Goal: Task Accomplishment & Management: Manage account settings

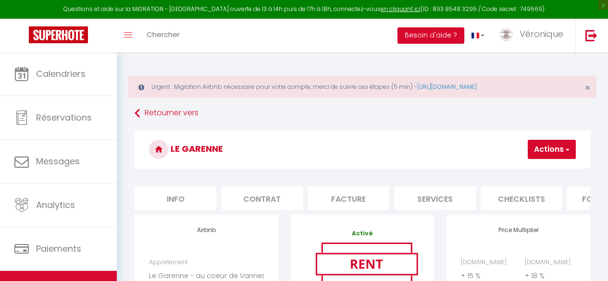
select select "7569-1383448534280766075"
select select "+ 15 %"
select select "+ 18 %"
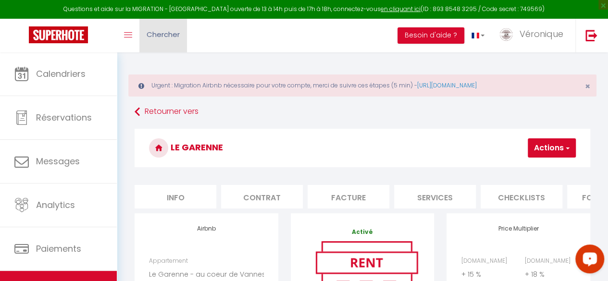
scroll to position [0, 269]
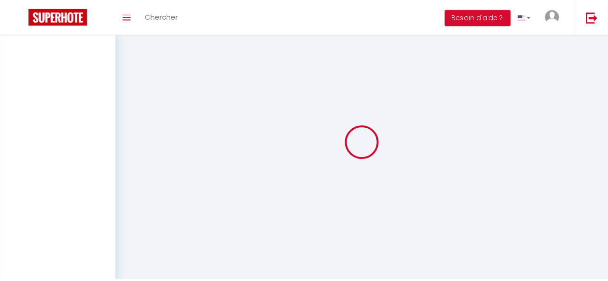
scroll to position [1, 0]
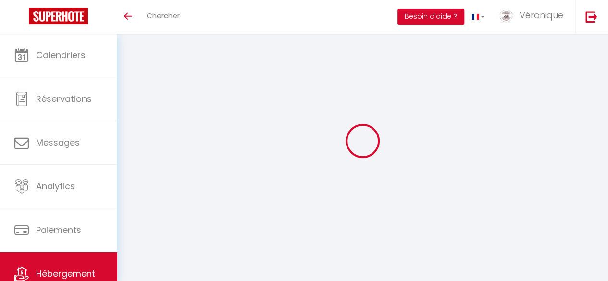
select select "+ 15 %"
select select "+ 18 %"
select select "7569-1383448534280766075"
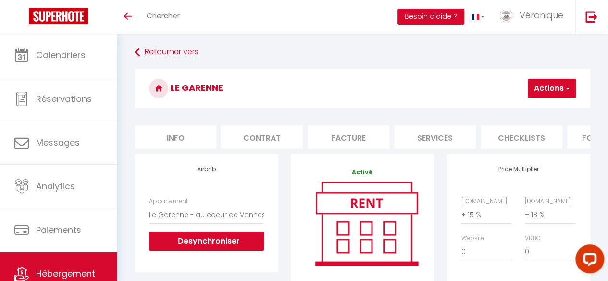
scroll to position [0, 0]
click at [547, 89] on button "Actions" at bounding box center [552, 88] width 48 height 19
click at [534, 110] on link "Enregistrer" at bounding box center [537, 109] width 76 height 12
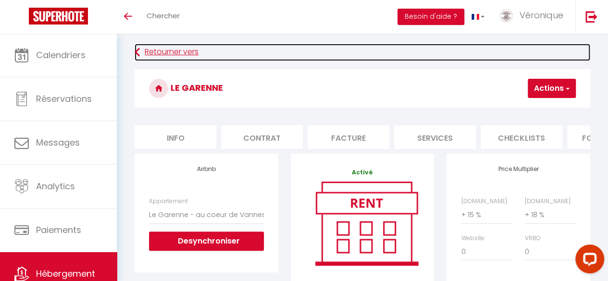
click at [139, 53] on icon at bounding box center [137, 52] width 5 height 17
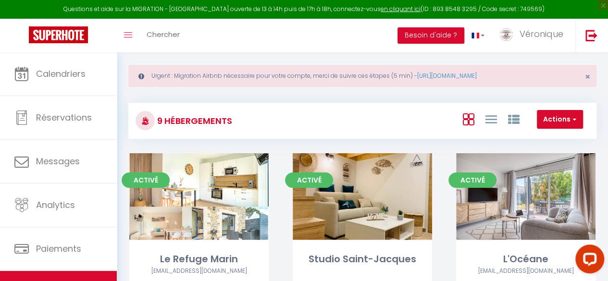
scroll to position [19, 0]
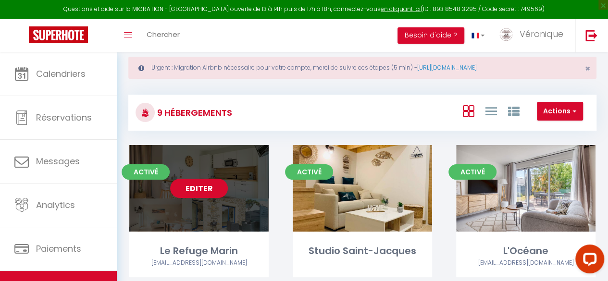
click at [199, 191] on link "Editer" at bounding box center [199, 188] width 58 height 19
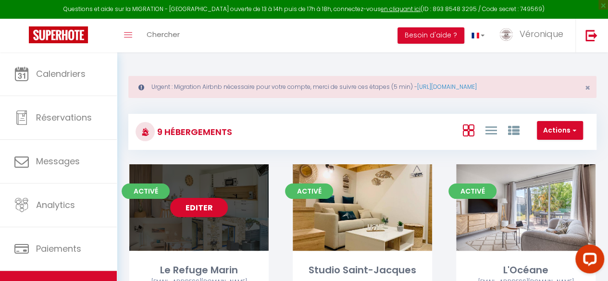
select select "3"
select select "2"
select select "1"
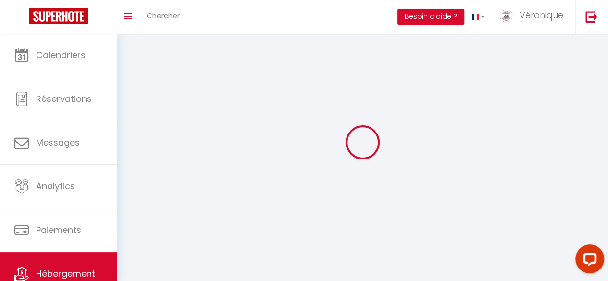
select select
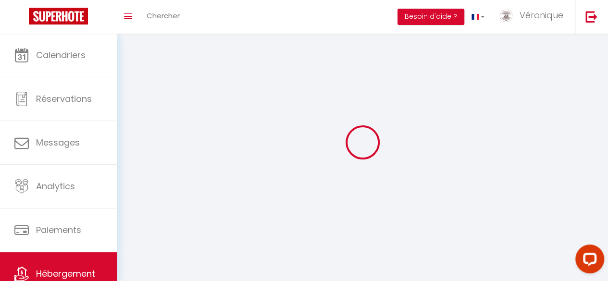
select select
checkbox input "false"
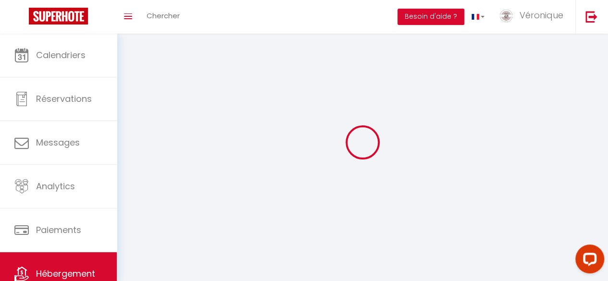
checkbox input "false"
select select
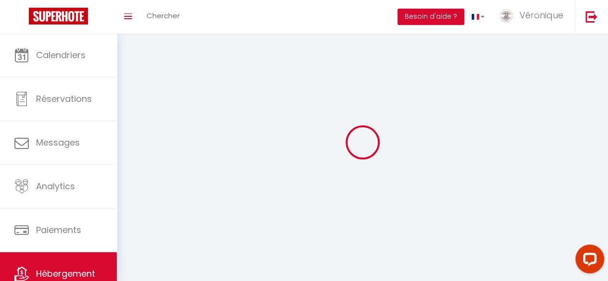
select select
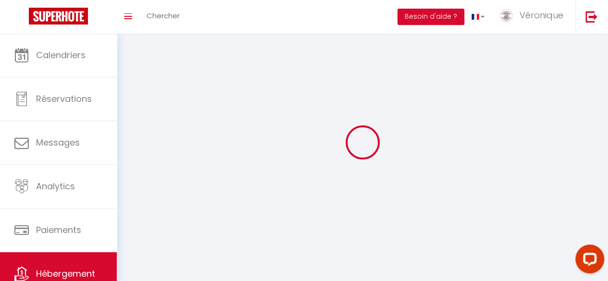
select select
checkbox input "false"
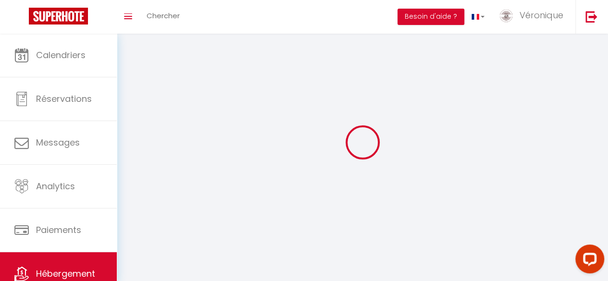
select select
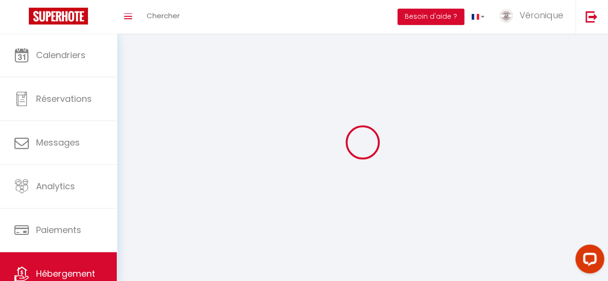
select select
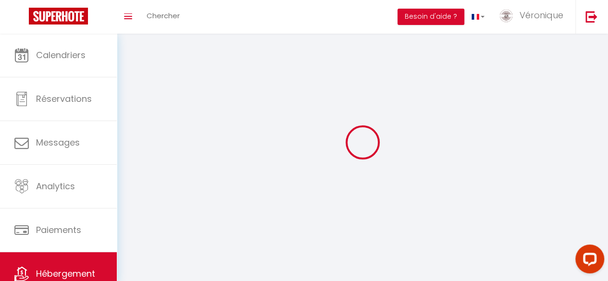
checkbox input "false"
select select
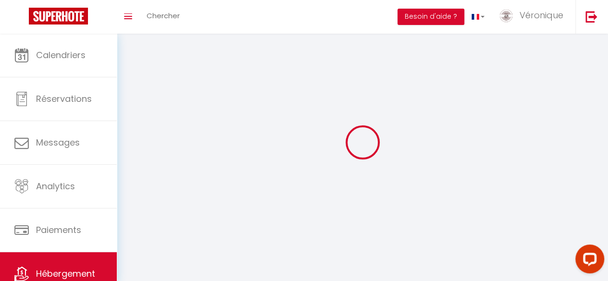
select select
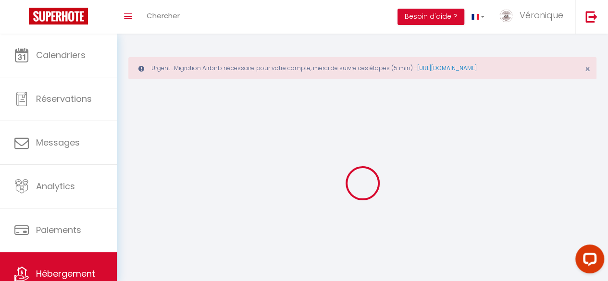
select select
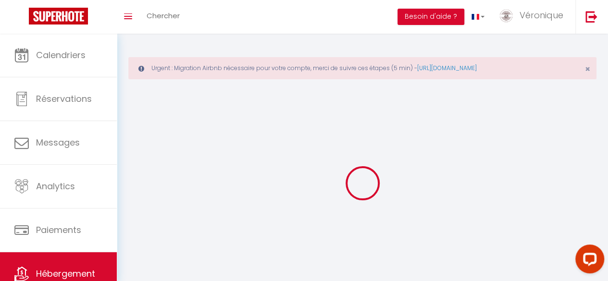
select select "1"
select select
checkbox input "false"
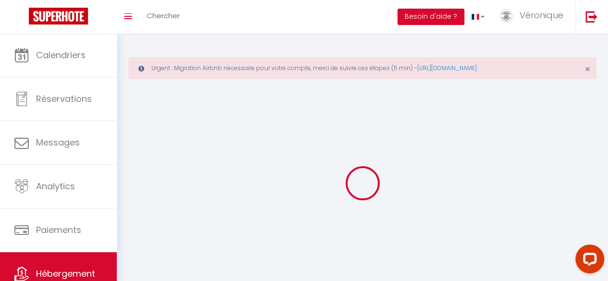
checkbox input "false"
select select "28"
select select
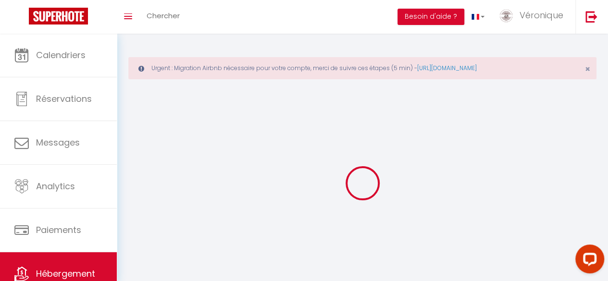
select select
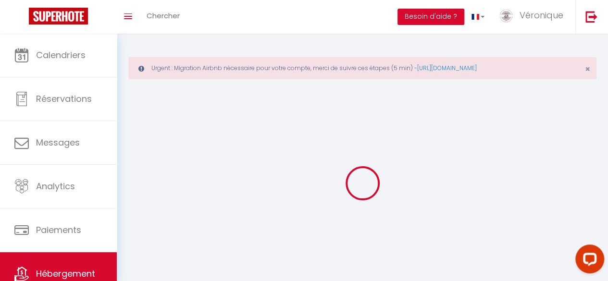
checkbox input "false"
select select
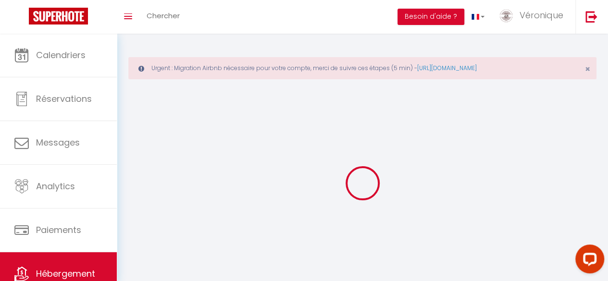
select select
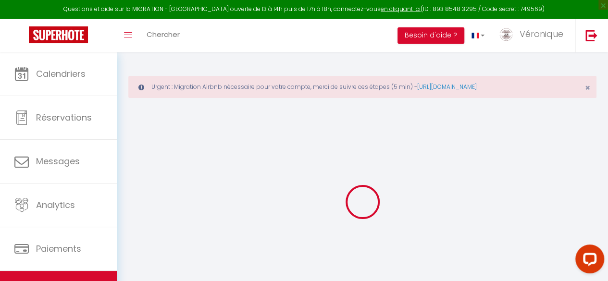
select select
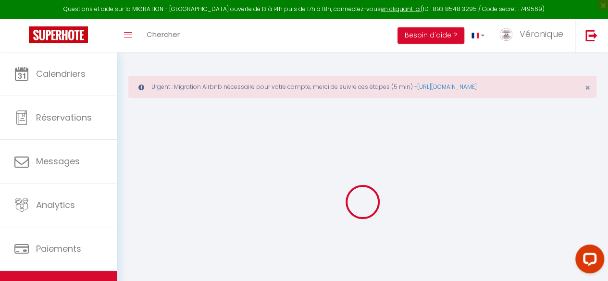
select select
checkbox input "false"
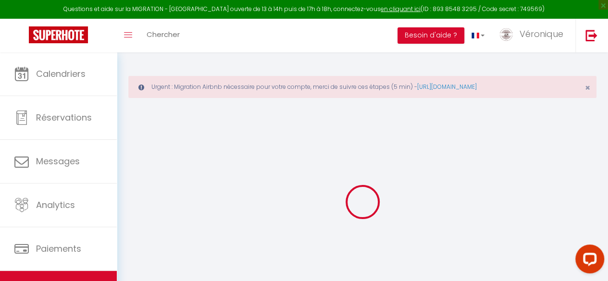
select select
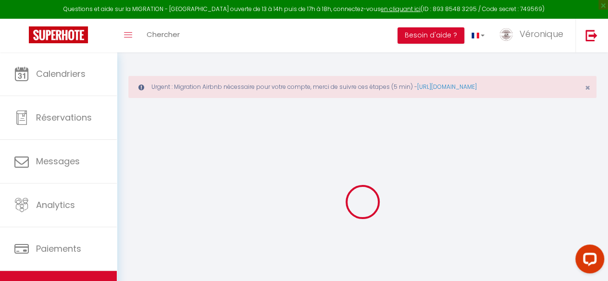
select select
checkbox input "false"
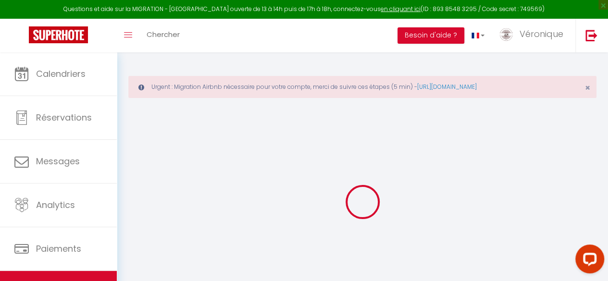
checkbox input "false"
select select
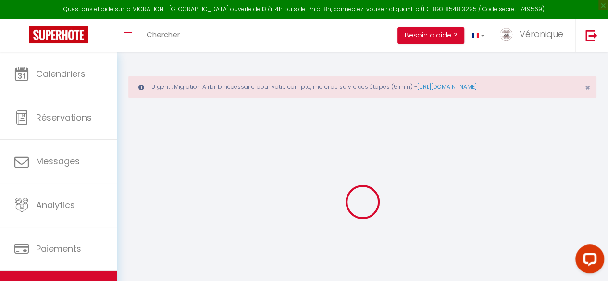
select select
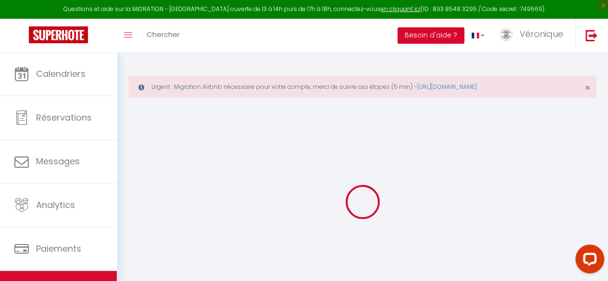
checkbox input "false"
select select
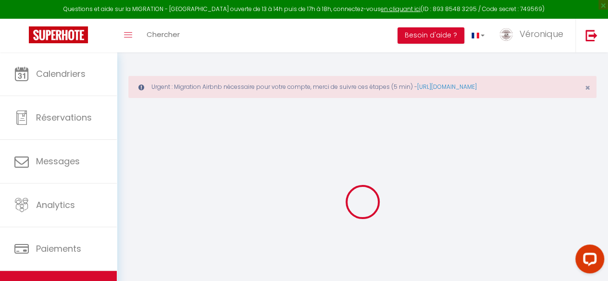
select select
type input "Le Refuge Marin"
type input "[PERSON_NAME]"
type input "NEVO"
type input "[STREET_ADDRESS]"
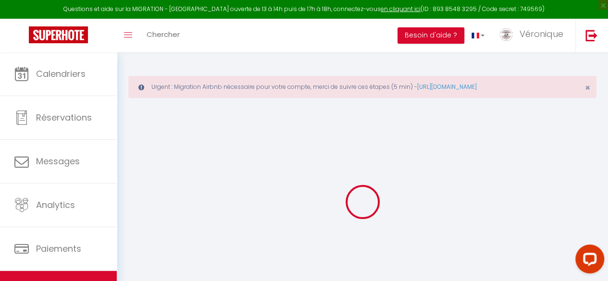
type input "22600"
type input "LA MOTTE"
select select "6"
type input "150"
type input "80"
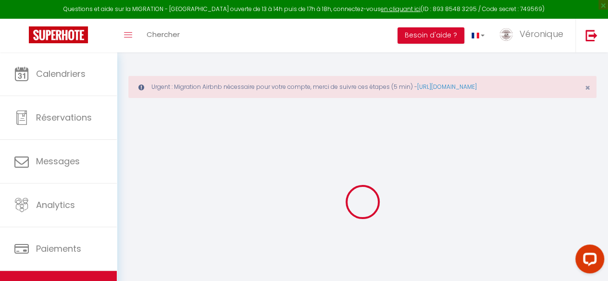
select select
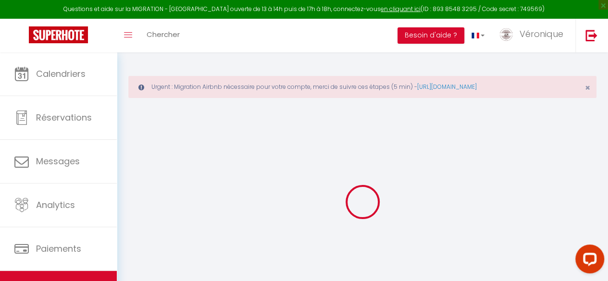
type input "[STREET_ADDRESS]"
type input "56370"
type input "Sarzeau"
type input "[EMAIL_ADDRESS][DOMAIN_NAME]"
select select
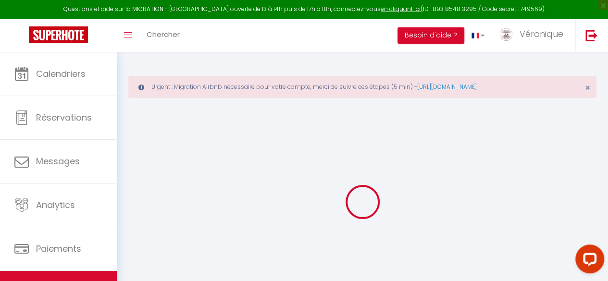
checkbox input "true"
checkbox input "false"
type input "25"
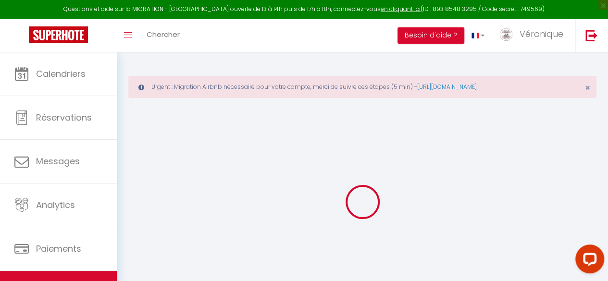
type input "80"
type input "0"
select select
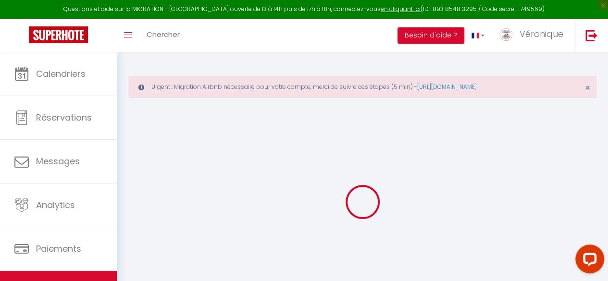
select select
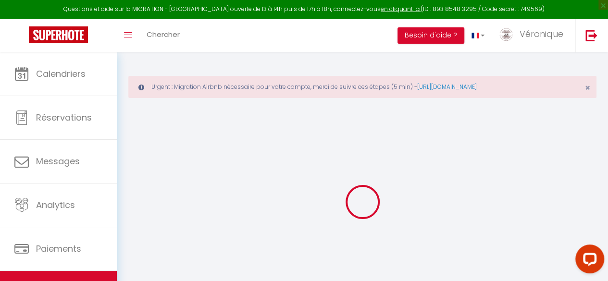
checkbox input "true"
checkbox input "false"
select select
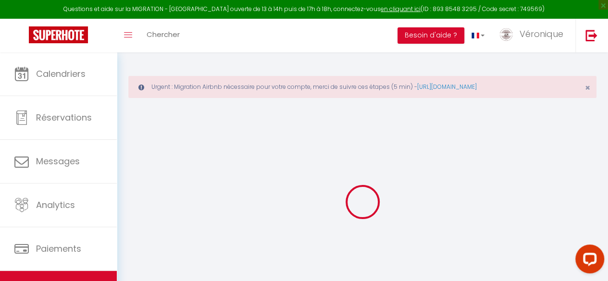
select select
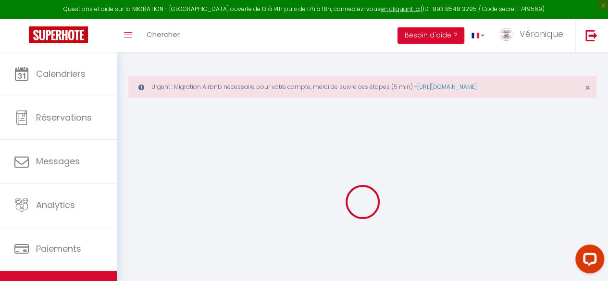
checkbox input "true"
checkbox input "false"
select select "49428"
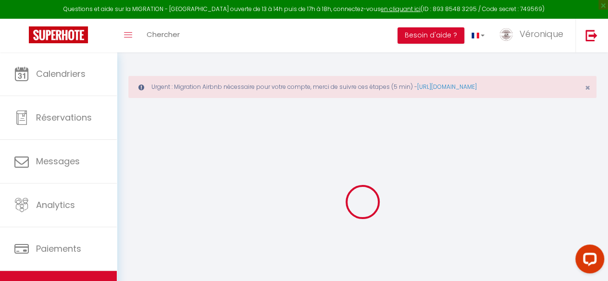
select select
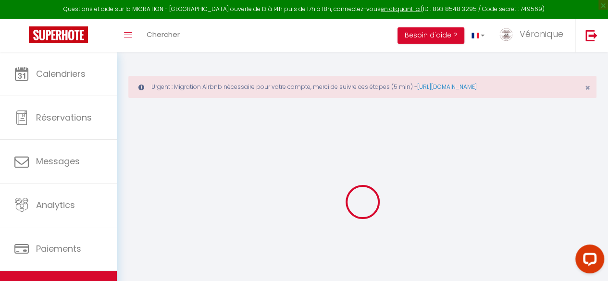
select select
checkbox input "true"
checkbox input "false"
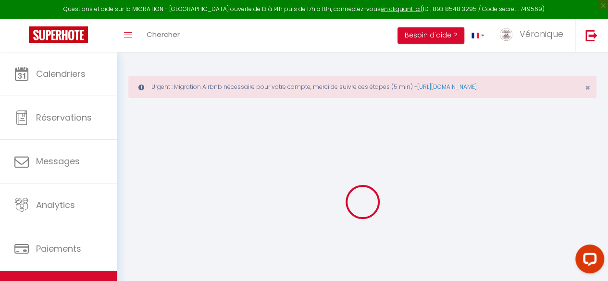
select select
checkbox input "true"
checkbox input "false"
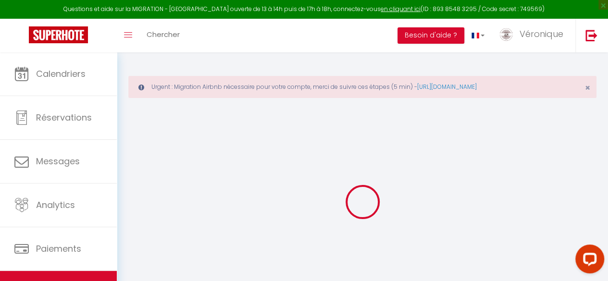
select select "17:00"
select select
select select "10:00"
select select "30"
select select "120"
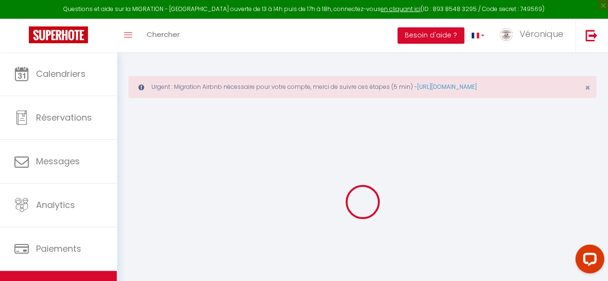
select select
checkbox input "true"
checkbox input "false"
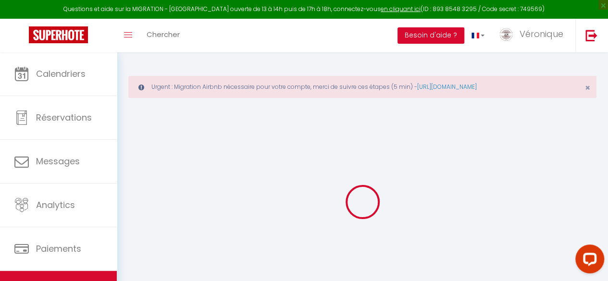
checkbox input "false"
select select
checkbox input "true"
checkbox input "false"
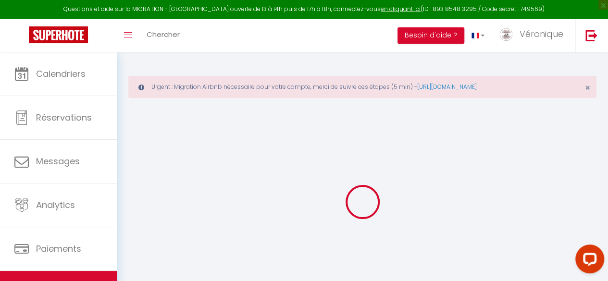
checkbox input "false"
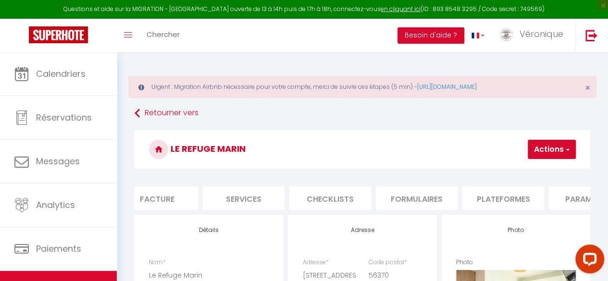
scroll to position [0, 192]
click at [520, 199] on li "Plateformes" at bounding box center [502, 199] width 82 height 24
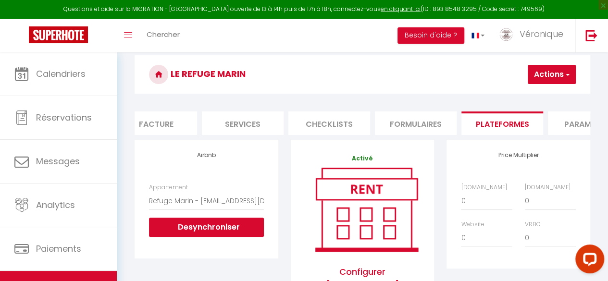
scroll to position [77, 0]
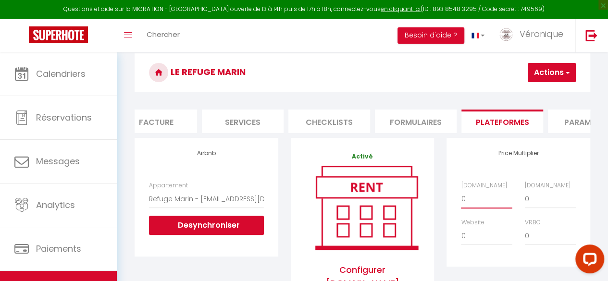
click at [478, 203] on select "0 + 1 % + 2 % + 3 % + 4 % + 5 % + 6 % + 7 % + 8 % + 9 %" at bounding box center [486, 199] width 51 height 18
select select "+ 15 %"
click at [461, 197] on select "0 + 1 % + 2 % + 3 % + 4 % + 5 % + 6 % + 7 % + 8 % + 9 %" at bounding box center [486, 199] width 51 height 18
click at [533, 208] on select "0 + 1 % + 2 % + 3 % + 4 % + 5 % + 6 % + 7 % + 8 % + 9 %" at bounding box center [550, 199] width 51 height 18
select select "+ 18 %"
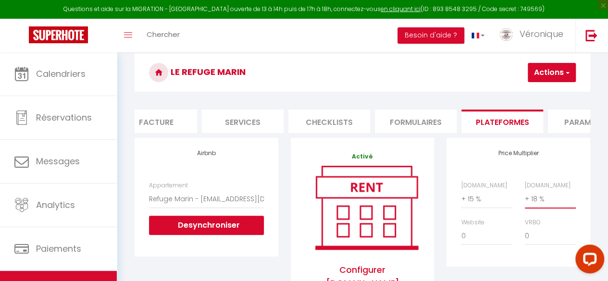
click at [525, 197] on select "0 + 1 % + 2 % + 3 % + 4 % + 5 % + 6 % + 7 % + 8 % + 9 %" at bounding box center [550, 199] width 51 height 18
click at [552, 79] on button "Actions" at bounding box center [552, 72] width 48 height 19
click at [532, 90] on link "Enregistrer" at bounding box center [537, 93] width 76 height 12
click at [543, 73] on button "Actions" at bounding box center [552, 72] width 48 height 19
click at [519, 93] on link "Enregistrer" at bounding box center [537, 93] width 76 height 12
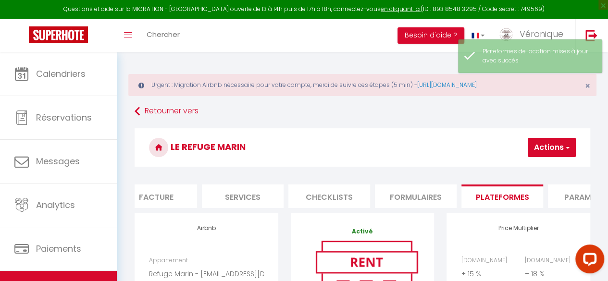
scroll to position [0, 0]
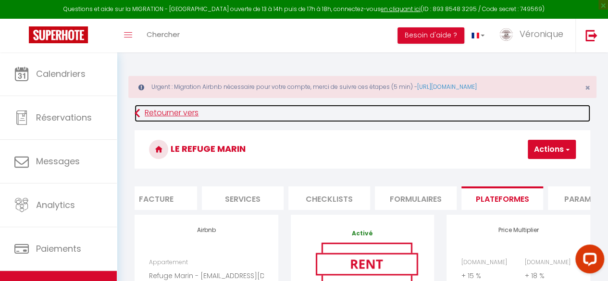
click at [136, 109] on icon at bounding box center [137, 113] width 5 height 17
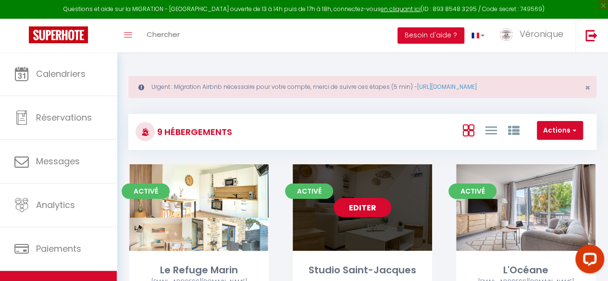
click at [364, 209] on link "Editer" at bounding box center [363, 207] width 58 height 19
select select "3"
select select "2"
select select "1"
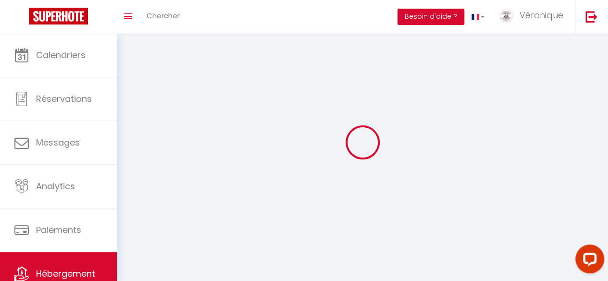
select select
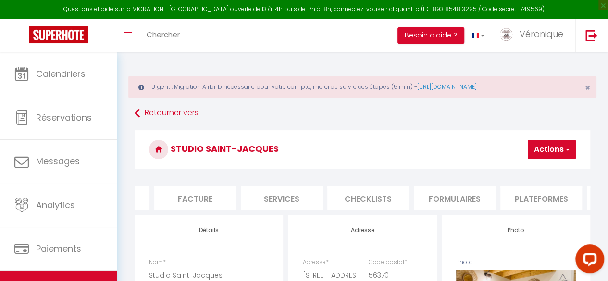
scroll to position [0, 154]
click at [555, 201] on li "Plateformes" at bounding box center [541, 199] width 82 height 24
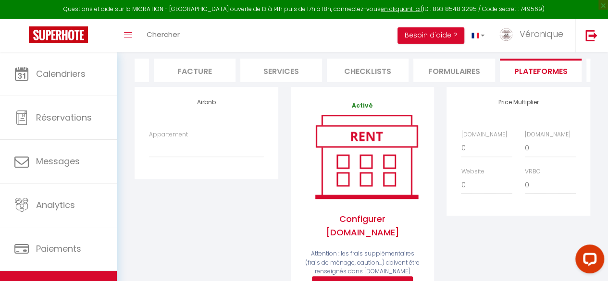
scroll to position [135, 0]
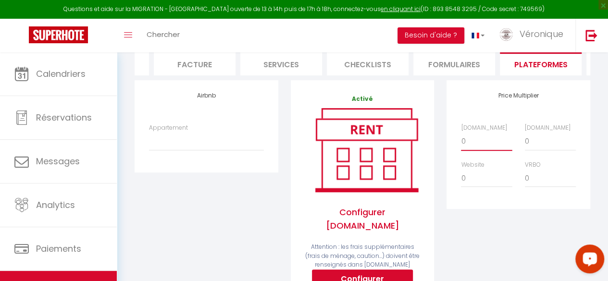
click at [479, 150] on select "0 + 1 % + 2 % + 3 % + 4 % + 5 % + 6 % + 7 % + 8 % + 9 %" at bounding box center [486, 141] width 51 height 18
click at [461, 139] on select "0 + 1 % + 2 % + 3 % + 4 % + 5 % + 6 % + 7 % + 8 % + 9 %" at bounding box center [486, 141] width 51 height 18
click at [533, 147] on select "0 + 1 % + 2 % + 3 % + 4 % + 5 % + 6 % + 7 % + 8 % + 9 %" at bounding box center [550, 141] width 51 height 18
click at [525, 139] on select "0 + 1 % + 2 % + 3 % + 4 % + 5 % + 6 % + 7 % + 8 % + 9 %" at bounding box center [550, 141] width 51 height 18
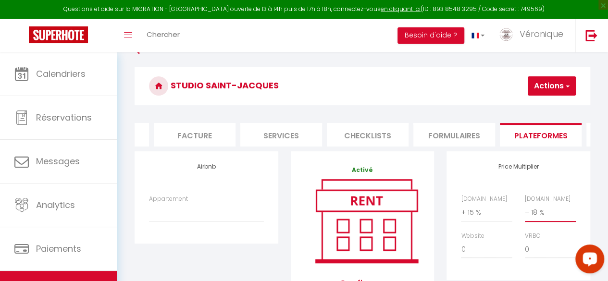
scroll to position [58, 0]
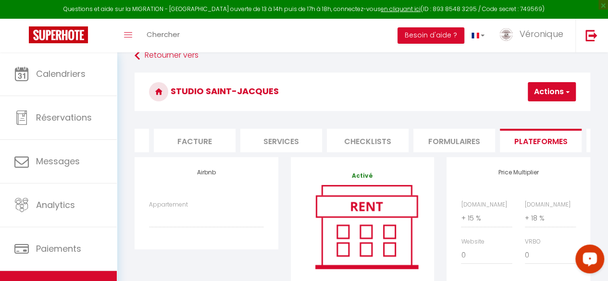
click at [555, 84] on button "Actions" at bounding box center [552, 91] width 48 height 19
click at [529, 110] on link "Enregistrer" at bounding box center [537, 113] width 76 height 12
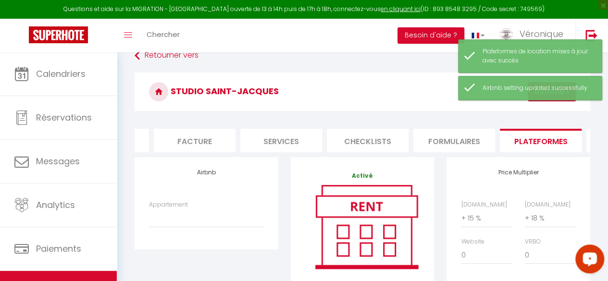
click at [159, 92] on icon at bounding box center [158, 91] width 19 height 19
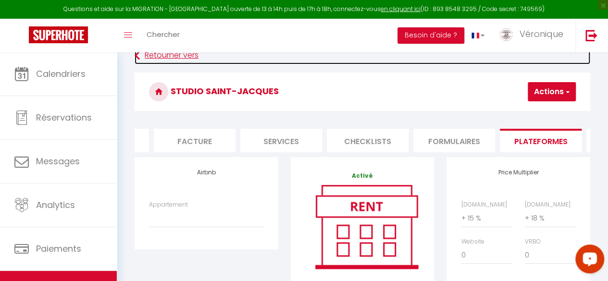
click at [139, 56] on icon at bounding box center [137, 55] width 5 height 17
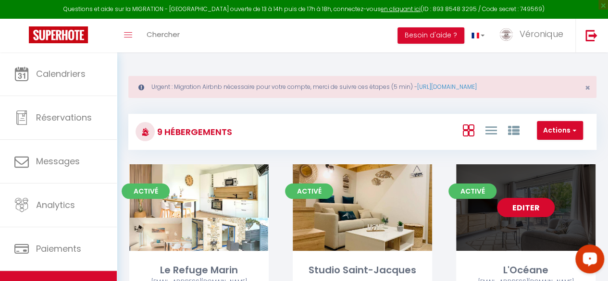
click at [518, 211] on link "Editer" at bounding box center [526, 207] width 58 height 19
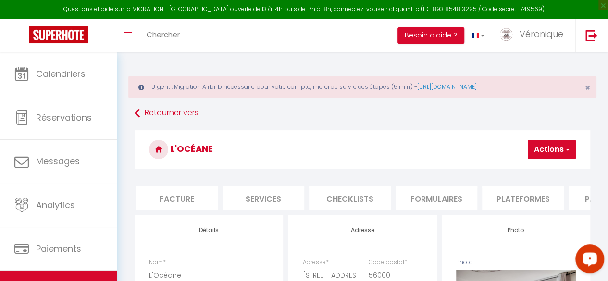
scroll to position [0, 173]
click at [525, 199] on li "Plateformes" at bounding box center [522, 199] width 82 height 24
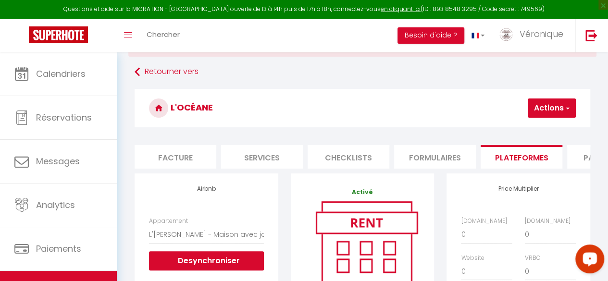
scroll to position [58, 0]
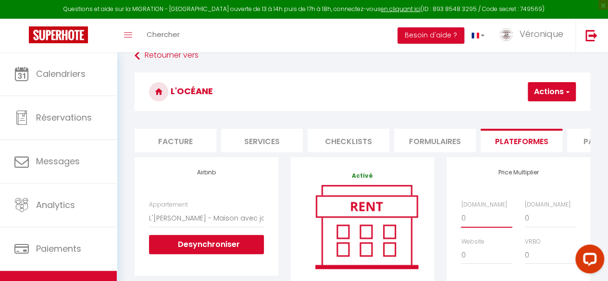
click at [477, 227] on select "0 + 1 % + 2 % + 3 % + 4 % + 5 % + 6 % + 7 % + 8 % + 9 %" at bounding box center [486, 218] width 51 height 18
click at [461, 216] on select "0 + 1 % + 2 % + 3 % + 4 % + 5 % + 6 % + 7 % + 8 % + 9 %" at bounding box center [486, 218] width 51 height 18
click at [538, 226] on select "0 + 1 % + 2 % + 3 % + 4 % + 5 % + 6 % + 7 % + 8 % + 9 %" at bounding box center [550, 218] width 51 height 18
click at [525, 216] on select "0 + 1 % + 2 % + 3 % + 4 % + 5 % + 6 % + 7 % + 8 % + 9 %" at bounding box center [550, 218] width 51 height 18
click at [561, 87] on button "Actions" at bounding box center [552, 91] width 48 height 19
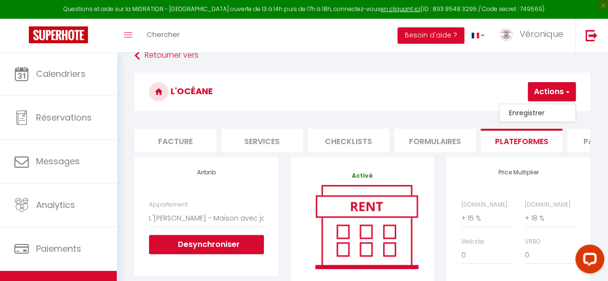
click at [531, 110] on link "Enregistrer" at bounding box center [537, 113] width 76 height 12
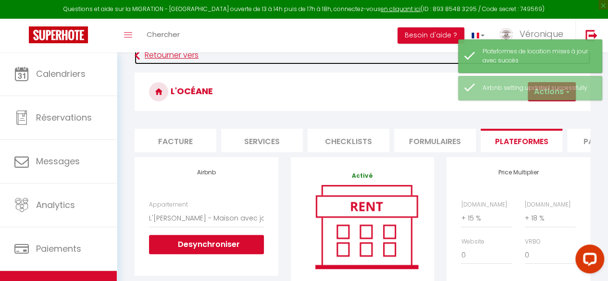
click at [141, 57] on link "Retourner vers" at bounding box center [363, 55] width 456 height 17
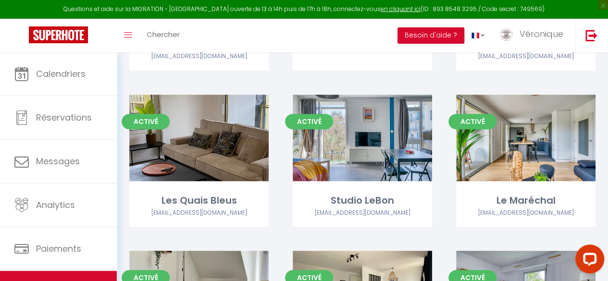
scroll to position [231, 0]
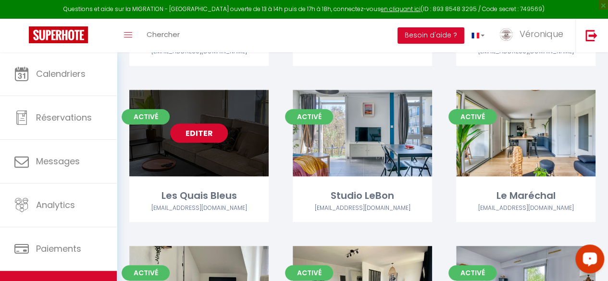
click at [199, 138] on link "Editer" at bounding box center [199, 133] width 58 height 19
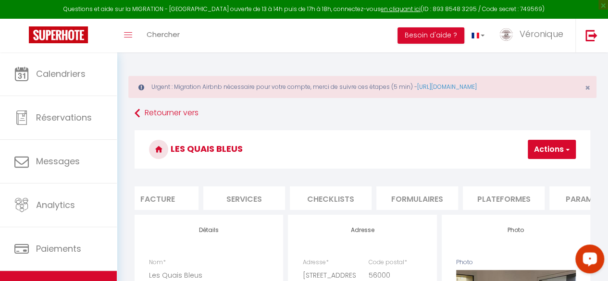
scroll to position [0, 192]
click at [505, 199] on li "Plateformes" at bounding box center [502, 199] width 82 height 24
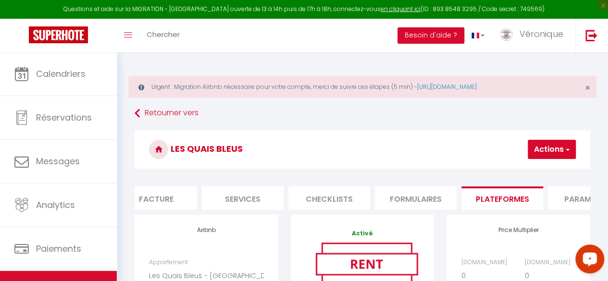
scroll to position [11, 0]
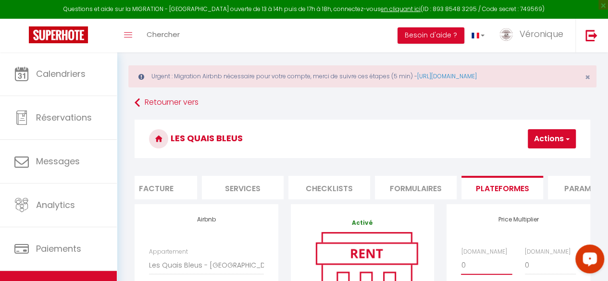
click at [488, 274] on select "0 + 1 % + 2 % + 3 % + 4 % + 5 % + 6 % + 7 % + 8 % + 9 %" at bounding box center [486, 265] width 51 height 18
click at [461, 263] on select "0 + 1 % + 2 % + 3 % + 4 % + 5 % + 6 % + 7 % + 8 % + 9 %" at bounding box center [486, 265] width 51 height 18
click at [536, 274] on select "0 + 1 % + 2 % + 3 % + 4 % + 5 % + 6 % + 7 % + 8 % + 9 %" at bounding box center [550, 265] width 51 height 18
click at [525, 263] on select "0 + 1 % + 2 % + 3 % + 4 % + 5 % + 6 % + 7 % + 8 % + 9 %" at bounding box center [550, 265] width 51 height 18
click at [554, 138] on button "Actions" at bounding box center [552, 138] width 48 height 19
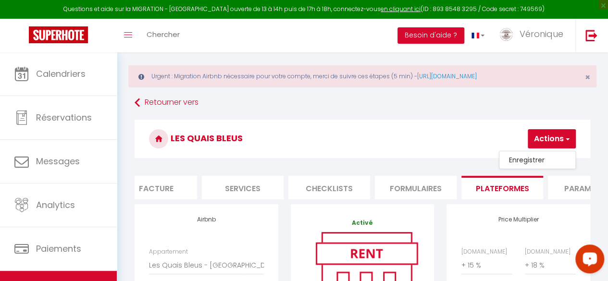
click at [532, 155] on link "Enregistrer" at bounding box center [537, 160] width 76 height 12
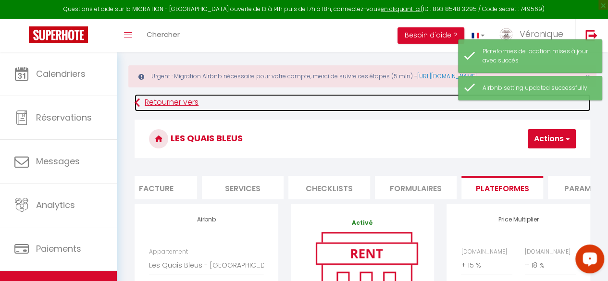
click at [137, 104] on icon at bounding box center [137, 102] width 5 height 17
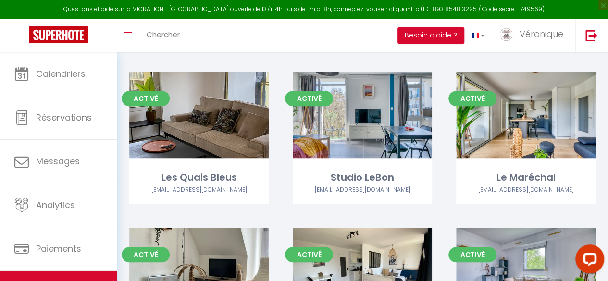
scroll to position [250, 0]
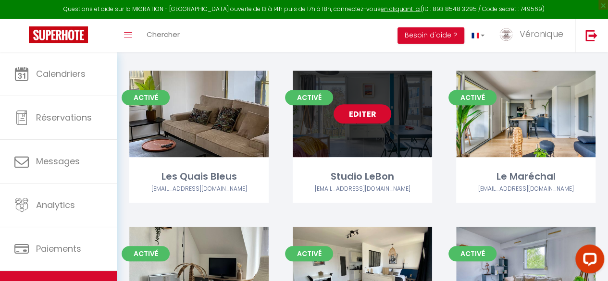
click at [371, 116] on link "Editer" at bounding box center [363, 113] width 58 height 19
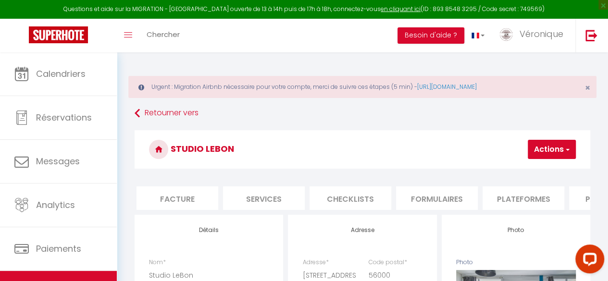
scroll to position [0, 173]
click at [532, 201] on li "Plateformes" at bounding box center [522, 199] width 82 height 24
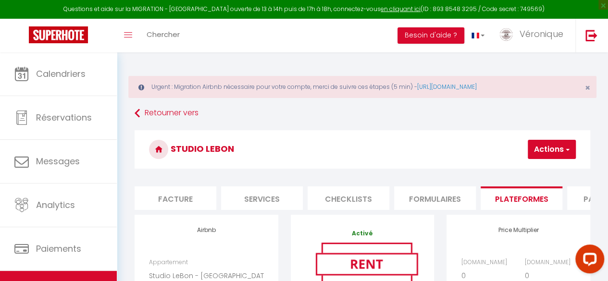
click at [491, 267] on label "[DOMAIN_NAME]" at bounding box center [484, 262] width 46 height 9
click at [491, 273] on select "0 + 1 % + 2 % + 3 % + 4 % + 5 % + 6 % + 7 % + 8 % + 9 %" at bounding box center [486, 276] width 51 height 18
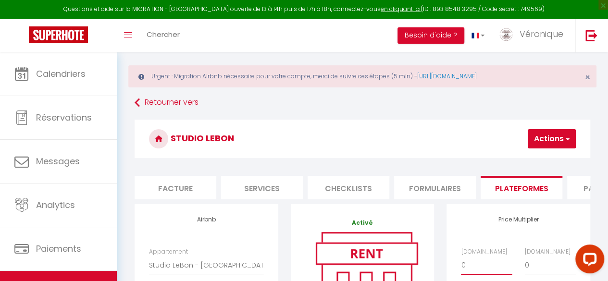
click at [491, 273] on select "0 + 1 % + 2 % + 3 % + 4 % + 5 % + 6 % + 7 % + 8 % + 9 %" at bounding box center [486, 265] width 51 height 18
click at [461, 263] on select "0 + 1 % + 2 % + 3 % + 4 % + 5 % + 6 % + 7 % + 8 % + 9 %" at bounding box center [486, 265] width 51 height 18
click at [535, 274] on select "0 + 1 % + 2 % + 3 % + 4 % + 5 % + 6 % + 7 % + 8 % + 9 %" at bounding box center [550, 265] width 51 height 18
click at [525, 263] on select "0 + 1 % + 2 % + 3 % + 4 % + 5 % + 6 % + 7 % + 8 % + 9 %" at bounding box center [550, 265] width 51 height 18
click at [555, 134] on button "Actions" at bounding box center [552, 138] width 48 height 19
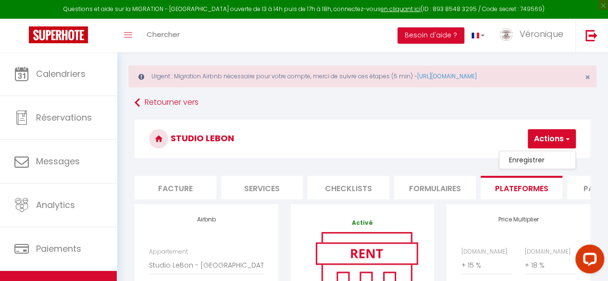
click at [532, 160] on link "Enregistrer" at bounding box center [537, 160] width 76 height 12
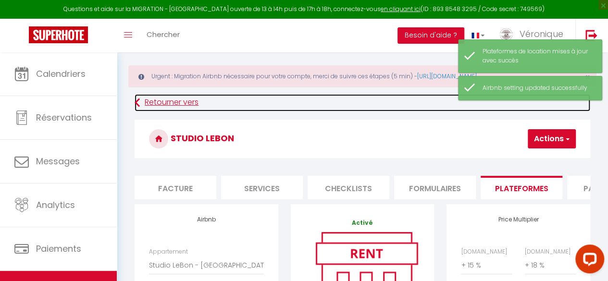
click at [141, 104] on link "Retourner vers" at bounding box center [363, 102] width 456 height 17
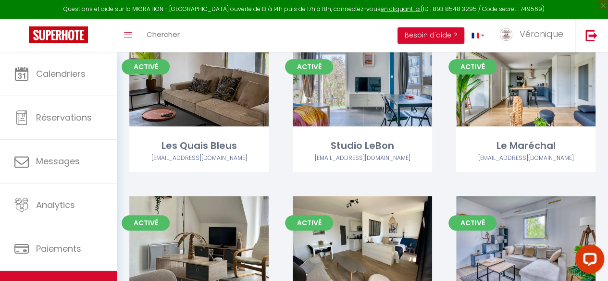
scroll to position [288, 0]
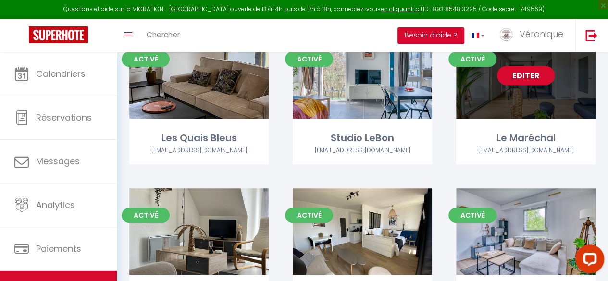
click at [531, 77] on link "Editer" at bounding box center [526, 75] width 58 height 19
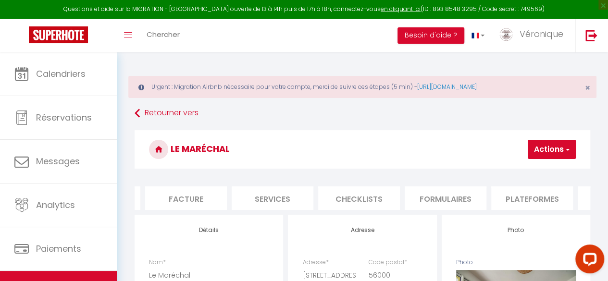
scroll to position [0, 173]
click at [531, 201] on li "Plateformes" at bounding box center [522, 199] width 82 height 24
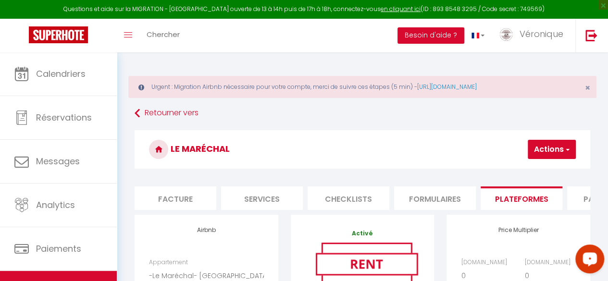
scroll to position [11, 0]
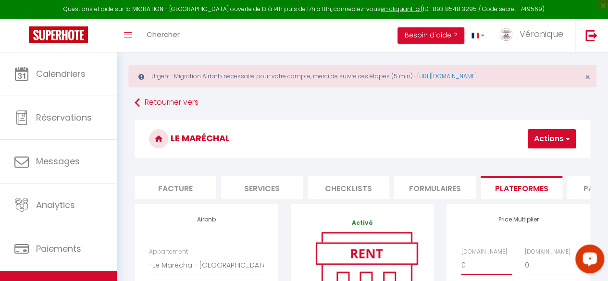
click at [483, 274] on select "0 + 1 % + 2 % + 3 % + 4 % + 5 % + 6 % + 7 % + 8 % + 9 %" at bounding box center [486, 265] width 51 height 18
click at [461, 263] on select "0 + 1 % + 2 % + 3 % + 4 % + 5 % + 6 % + 7 % + 8 % + 9 %" at bounding box center [486, 265] width 51 height 18
click at [530, 274] on select "0 + 1 % + 2 % + 3 % + 4 % + 5 % + 6 % + 7 % + 8 % + 9 %" at bounding box center [550, 265] width 51 height 18
click at [525, 263] on select "0 + 1 % + 2 % + 3 % + 4 % + 5 % + 6 % + 7 % + 8 % + 9 %" at bounding box center [550, 265] width 51 height 18
click at [551, 136] on button "Actions" at bounding box center [552, 138] width 48 height 19
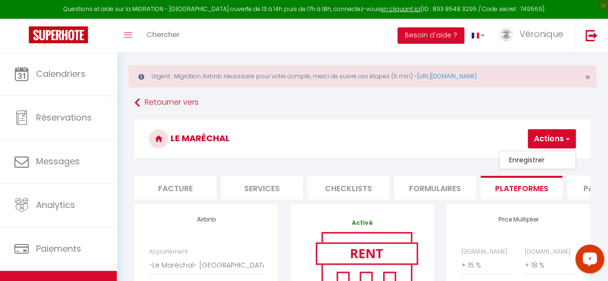
click at [535, 156] on link "Enregistrer" at bounding box center [537, 160] width 76 height 12
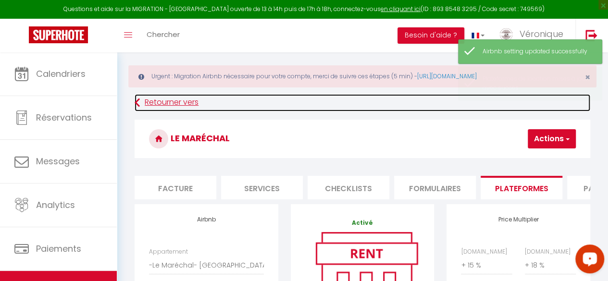
click at [138, 101] on icon at bounding box center [137, 102] width 5 height 17
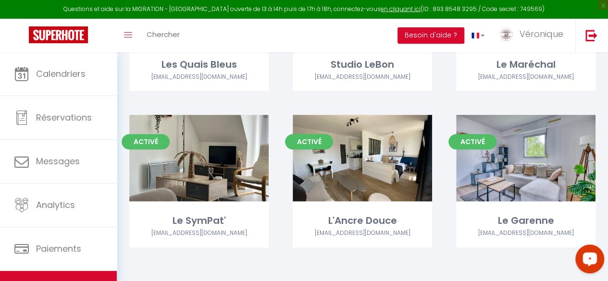
scroll to position [363, 0]
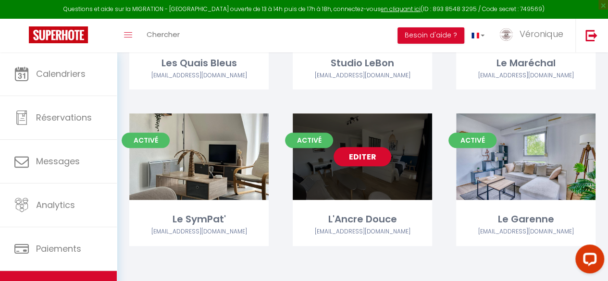
click at [367, 162] on link "Editer" at bounding box center [363, 156] width 58 height 19
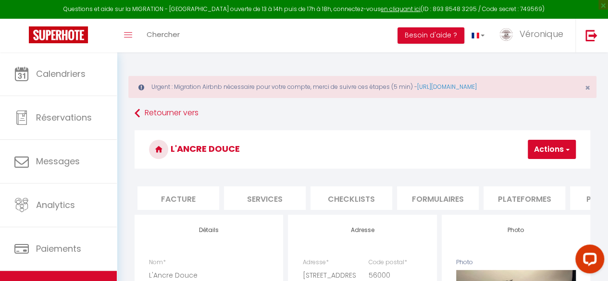
scroll to position [0, 192]
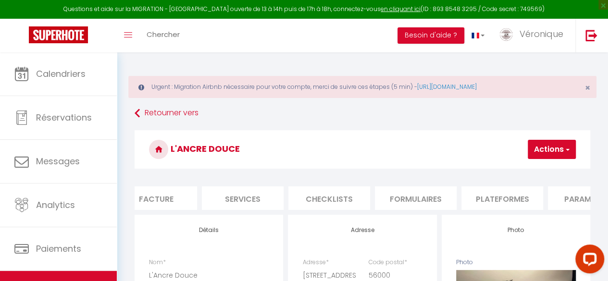
click at [515, 200] on li "Plateformes" at bounding box center [502, 199] width 82 height 24
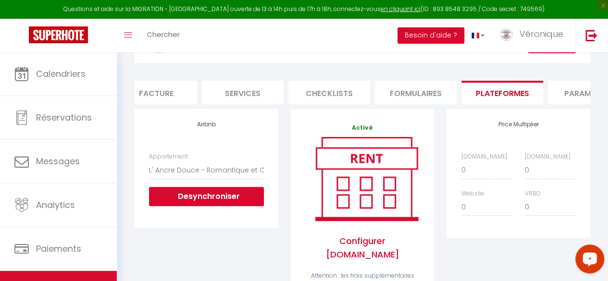
scroll to position [115, 0]
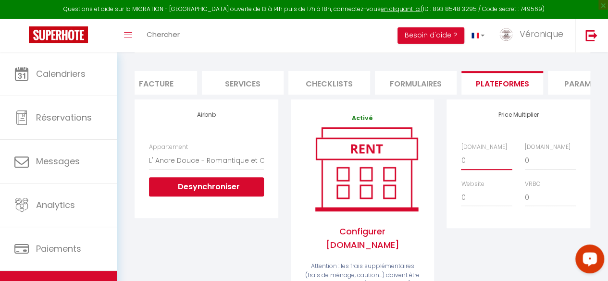
click at [473, 170] on select "0 + 1 % + 2 % + 3 % + 4 % + 5 % + 6 % + 7 % + 8 % + 9 %" at bounding box center [486, 160] width 51 height 18
click at [461, 158] on select "0 + 1 % + 2 % + 3 % + 4 % + 5 % + 6 % + 7 % + 8 % + 9 %" at bounding box center [486, 160] width 51 height 18
click at [539, 170] on select "0 + 1 % + 2 % + 3 % + 4 % + 5 % + 6 % + 7 % + 8 % + 9 %" at bounding box center [550, 160] width 51 height 18
click at [525, 158] on select "0 + 1 % + 2 % + 3 % + 4 % + 5 % + 6 % + 7 % + 8 % + 9 %" at bounding box center [550, 160] width 51 height 18
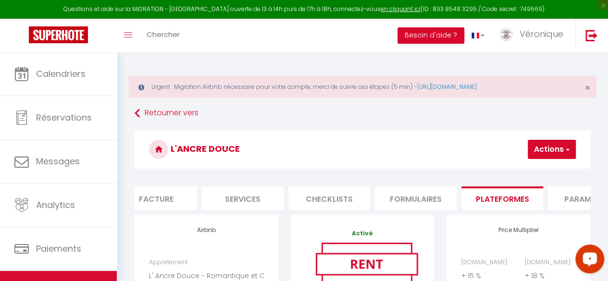
click at [543, 141] on button "Actions" at bounding box center [552, 149] width 48 height 19
click at [526, 169] on link "Enregistrer" at bounding box center [537, 170] width 76 height 12
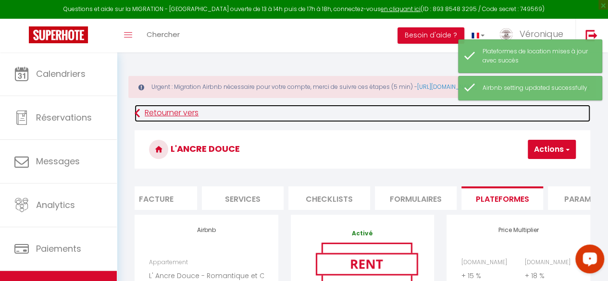
click at [157, 109] on link "Retourner vers" at bounding box center [363, 113] width 456 height 17
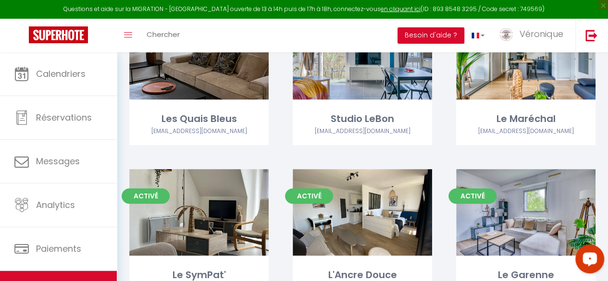
scroll to position [363, 0]
